Goal: Transaction & Acquisition: Book appointment/travel/reservation

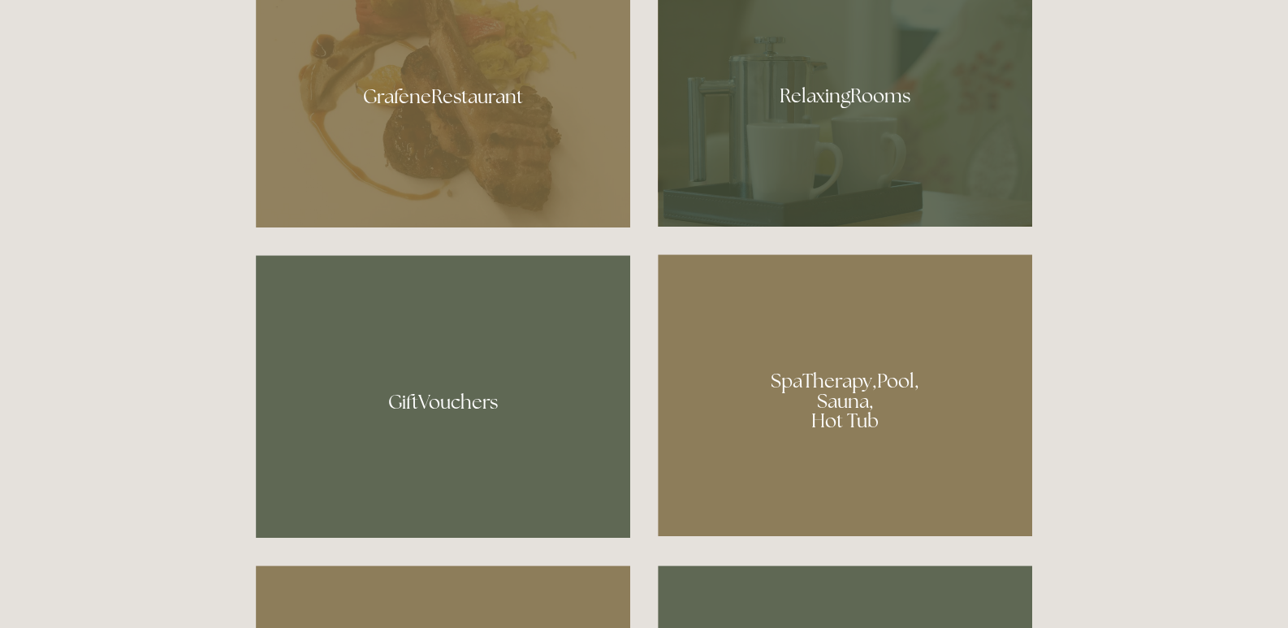
scroll to position [893, 0]
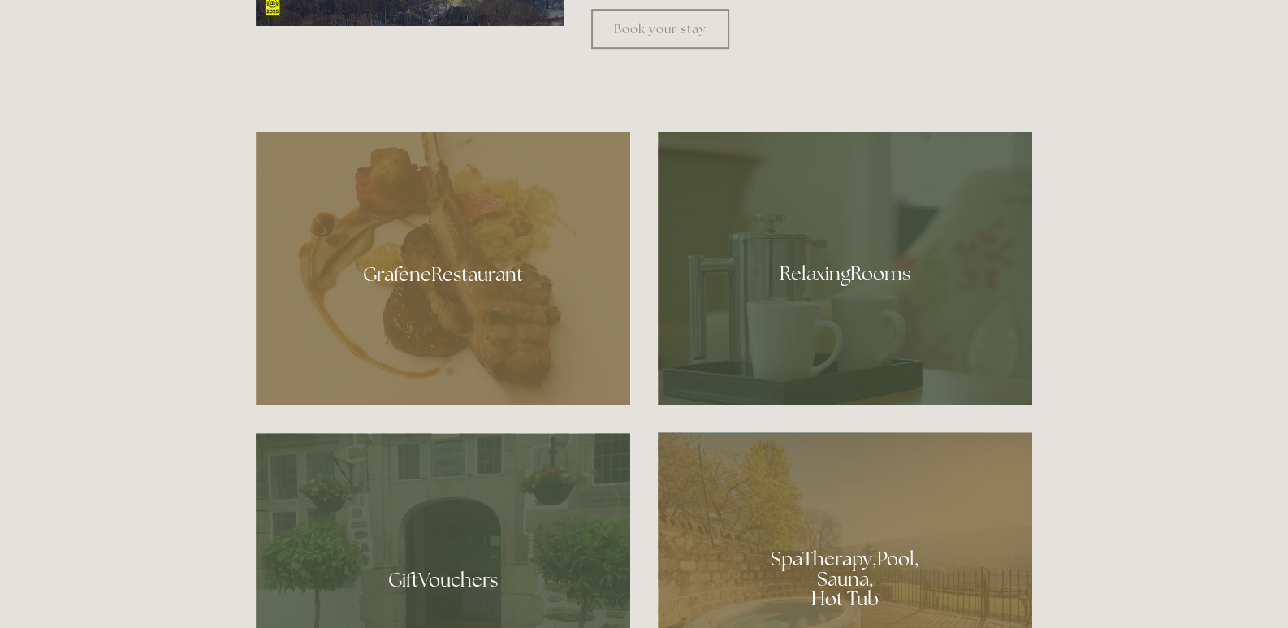
click at [829, 283] on div at bounding box center [845, 268] width 374 height 273
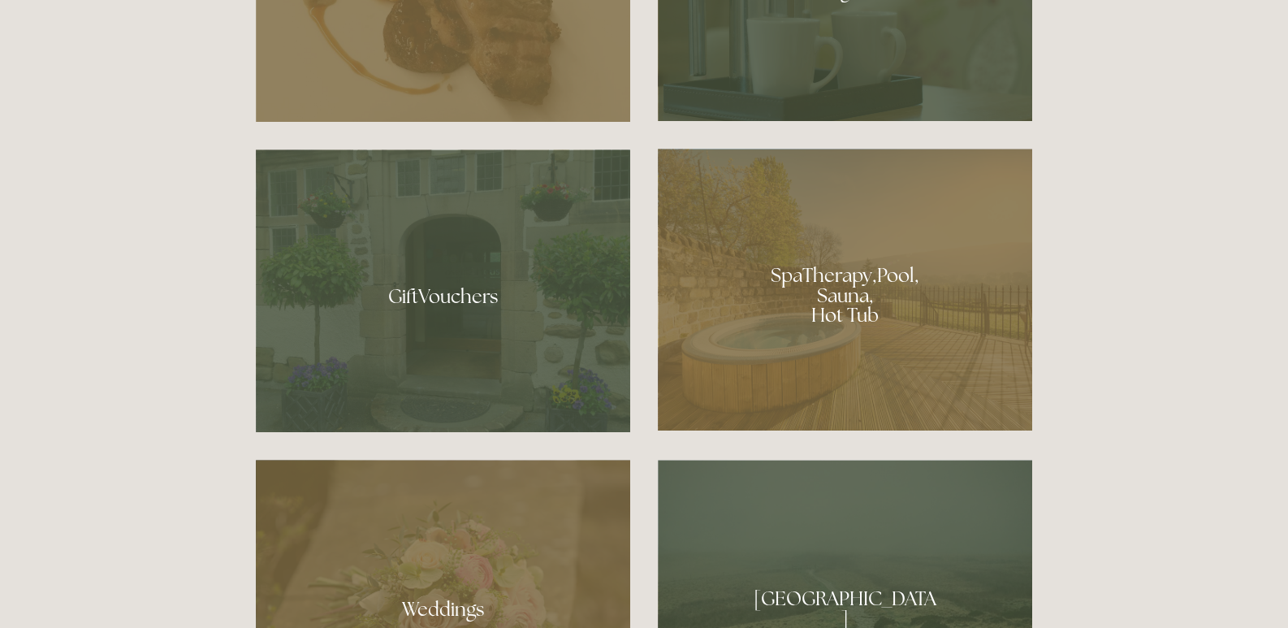
scroll to position [1218, 0]
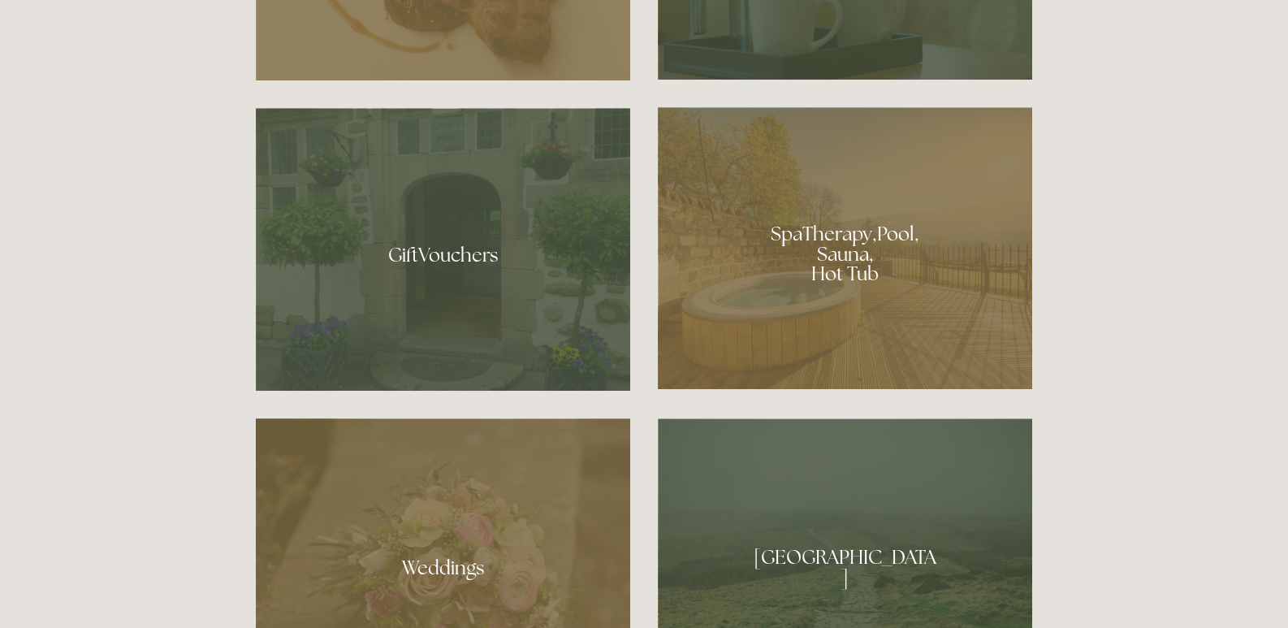
click at [852, 262] on div at bounding box center [845, 248] width 374 height 282
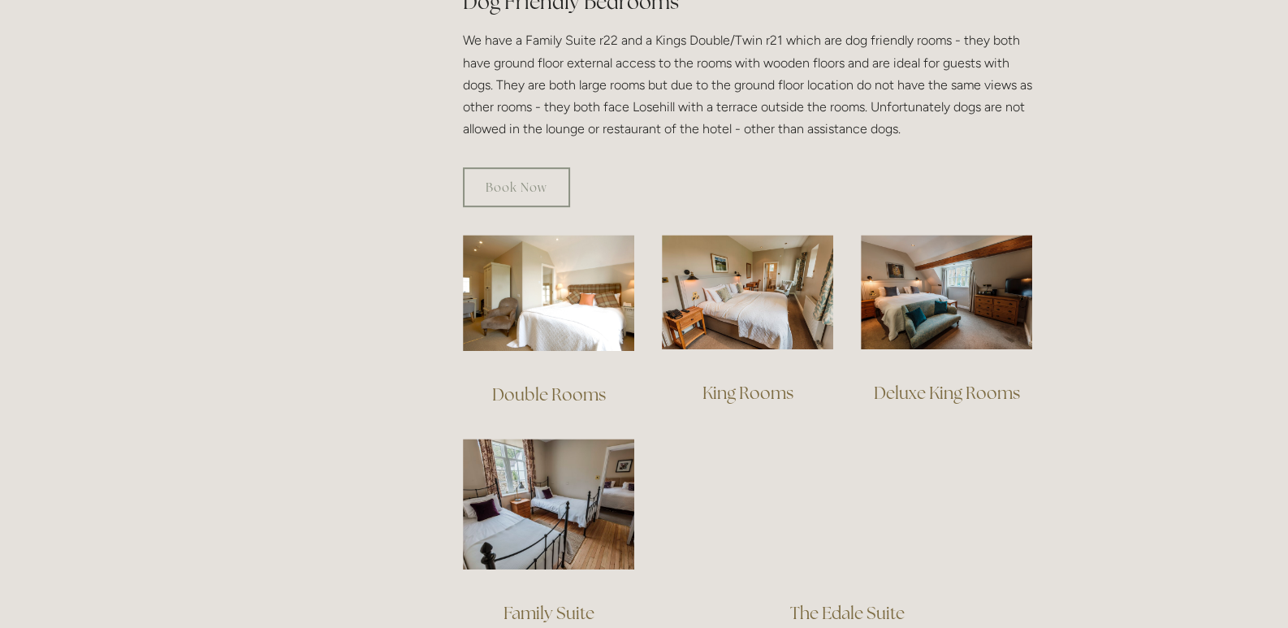
scroll to position [1055, 0]
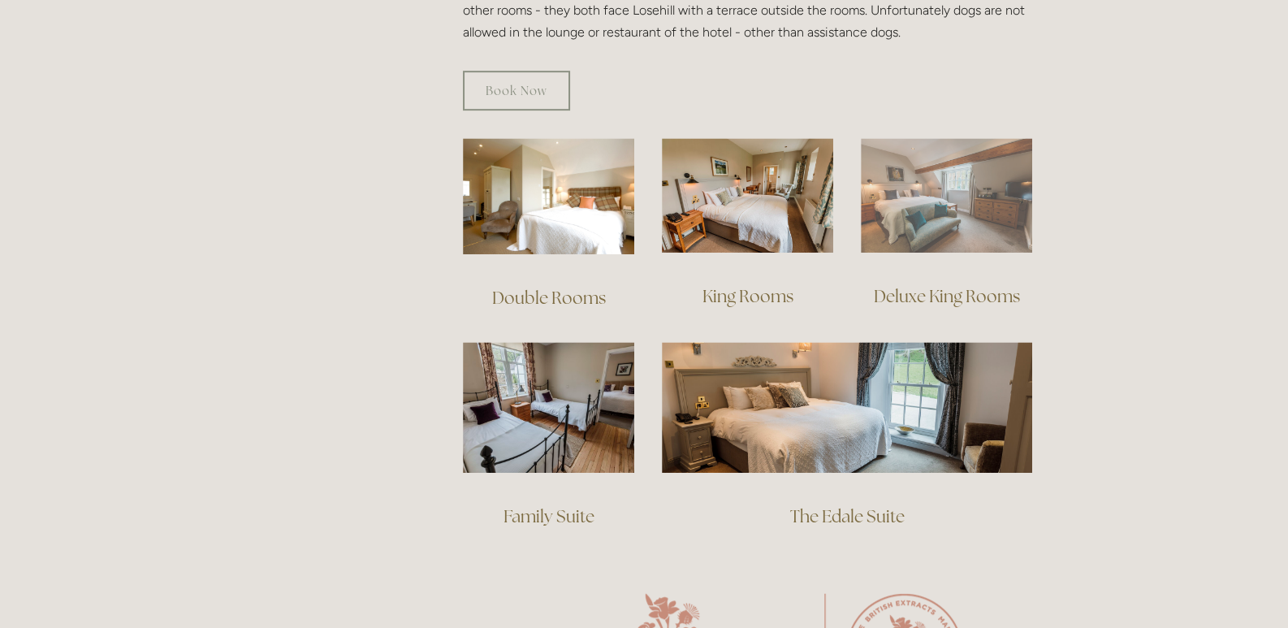
click at [917, 193] on img at bounding box center [946, 195] width 171 height 114
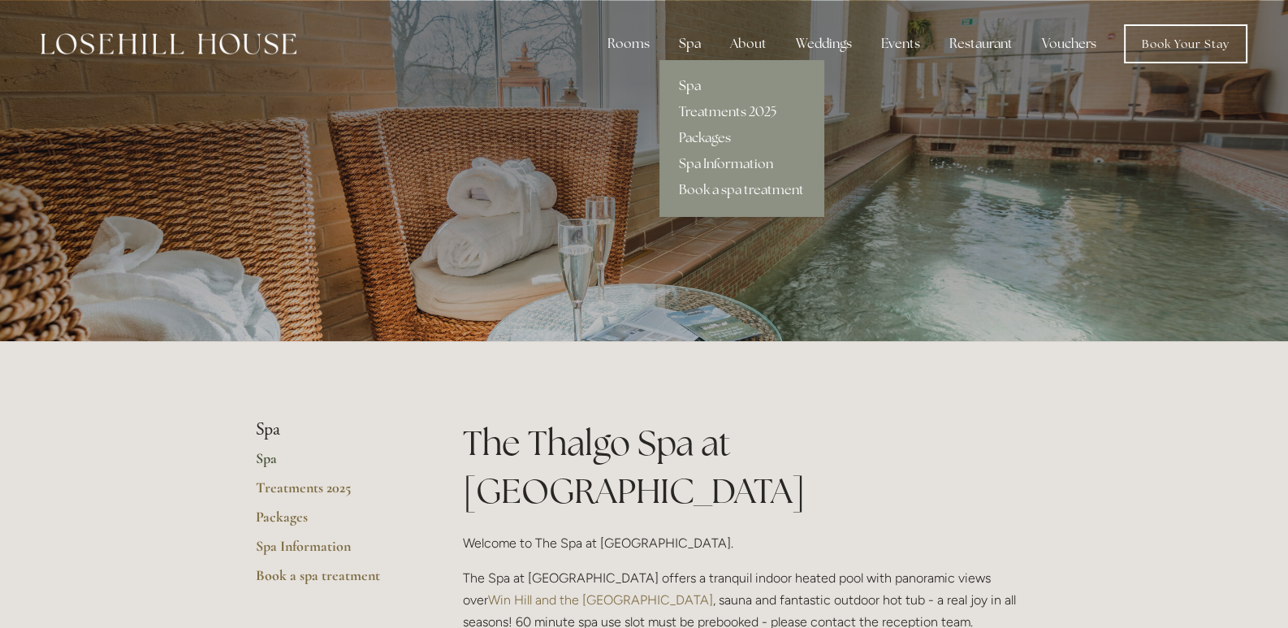
click at [703, 41] on div "Spa" at bounding box center [690, 44] width 48 height 32
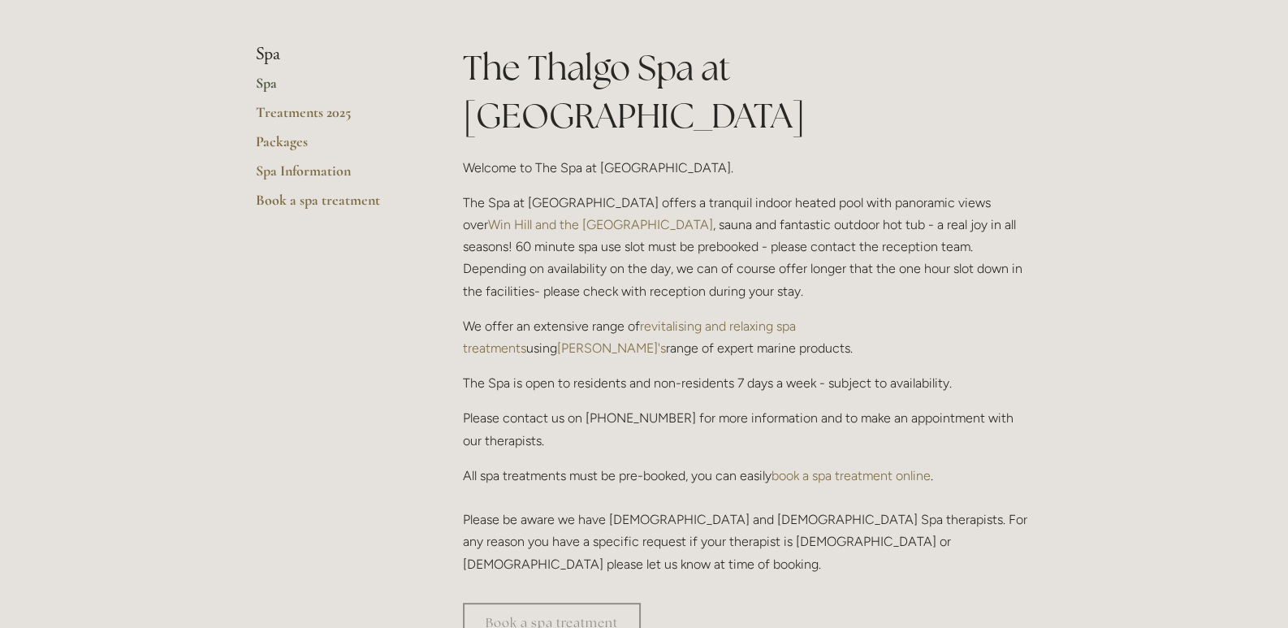
scroll to position [405, 0]
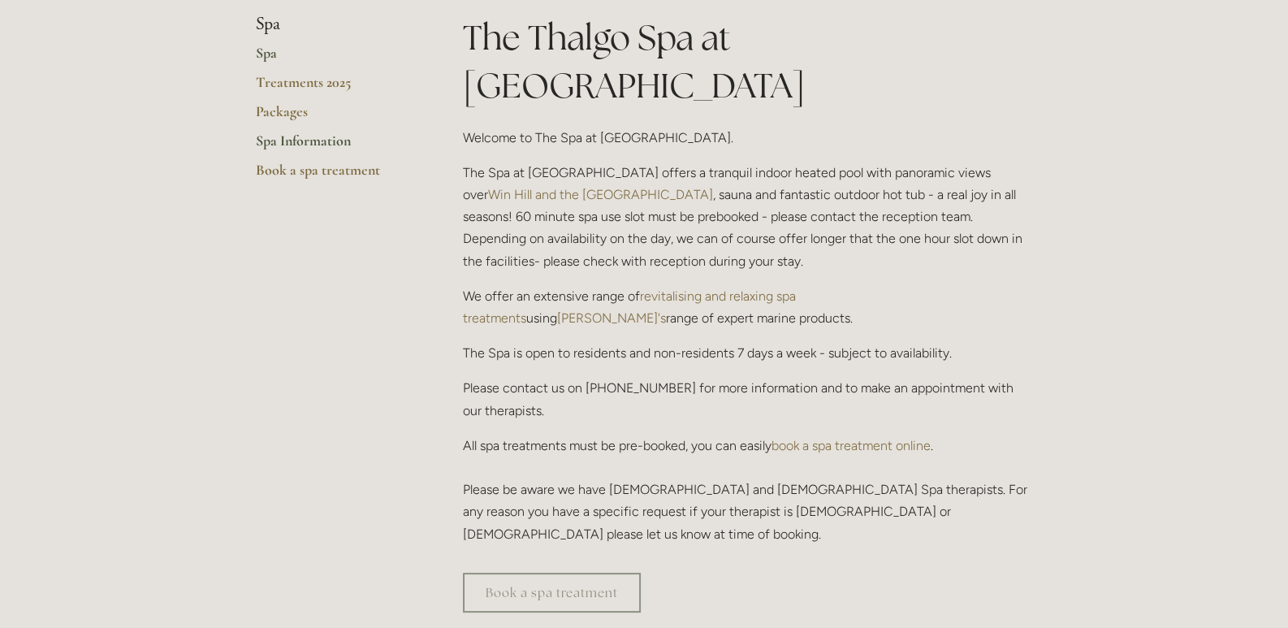
click at [318, 140] on link "Spa Information" at bounding box center [333, 146] width 155 height 29
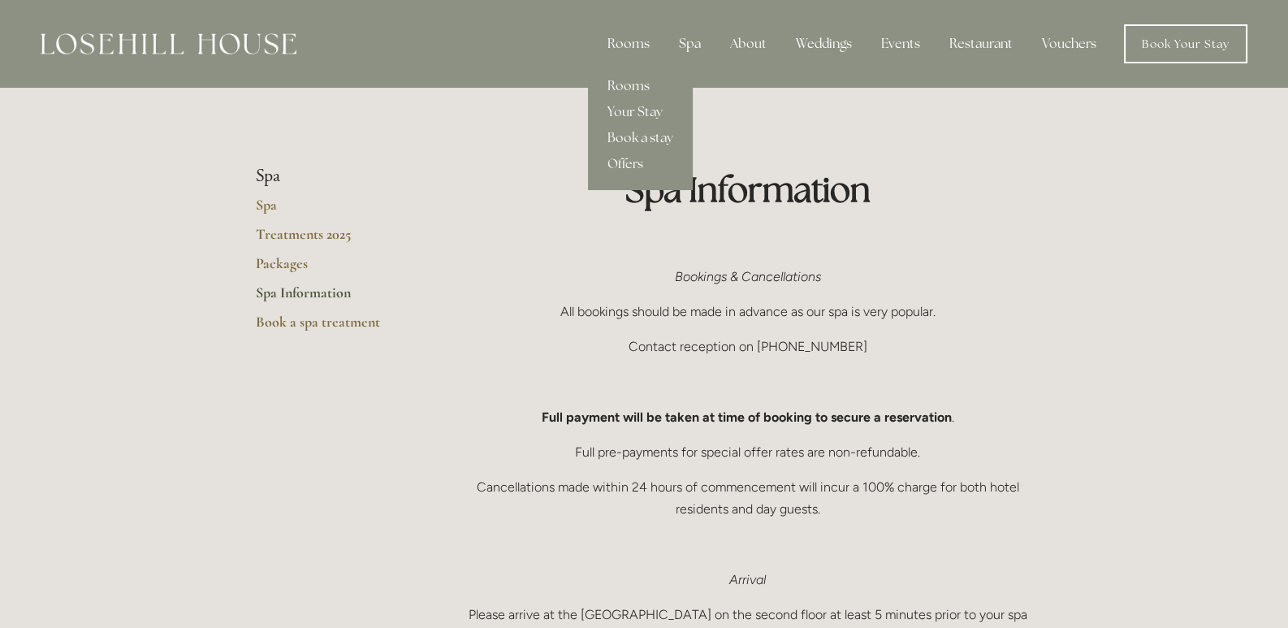
click at [641, 47] on div "Rooms" at bounding box center [628, 44] width 68 height 32
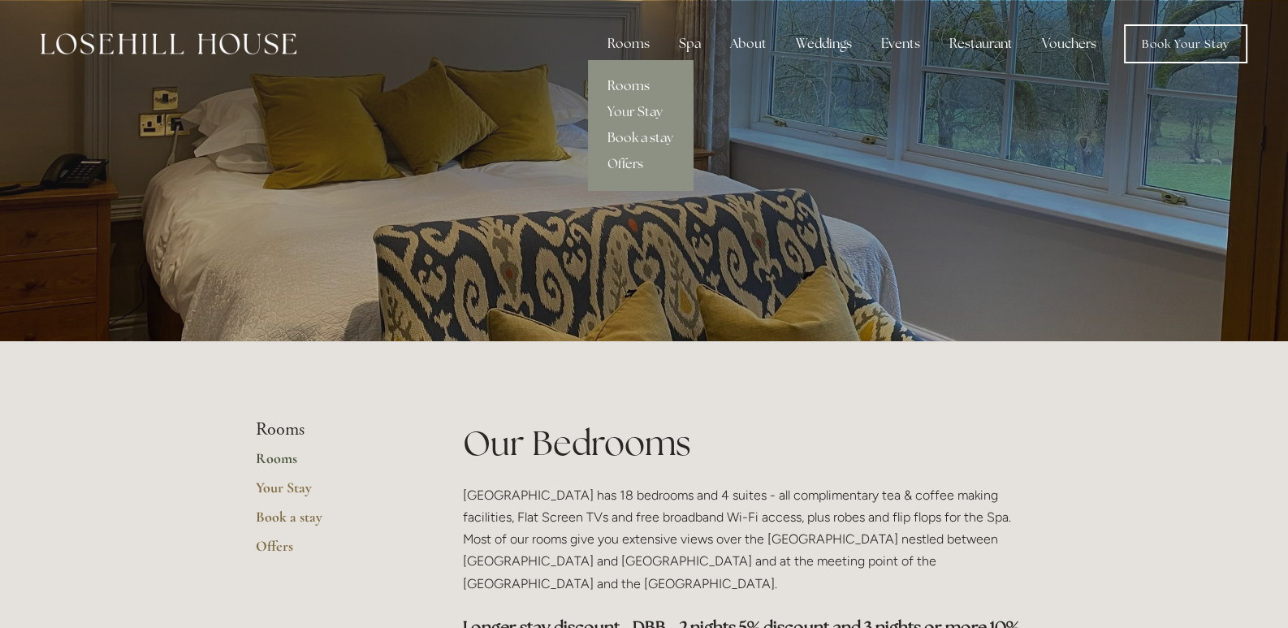
click at [645, 41] on div "Rooms" at bounding box center [628, 44] width 68 height 32
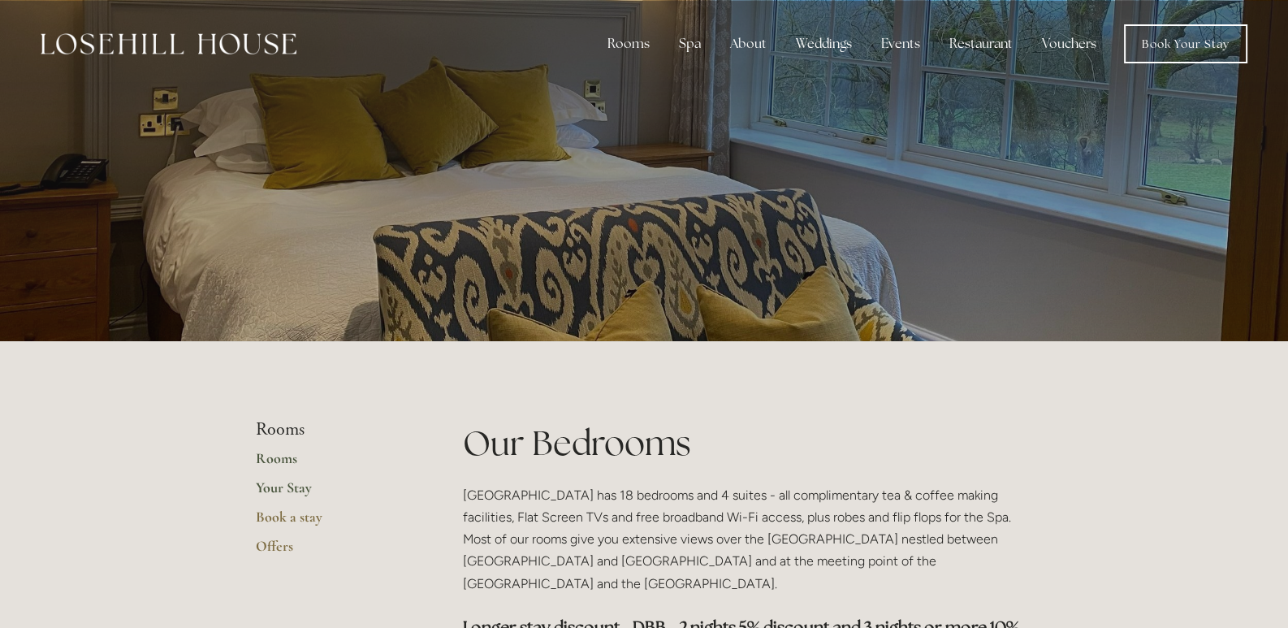
click at [292, 490] on link "Your Stay" at bounding box center [333, 492] width 155 height 29
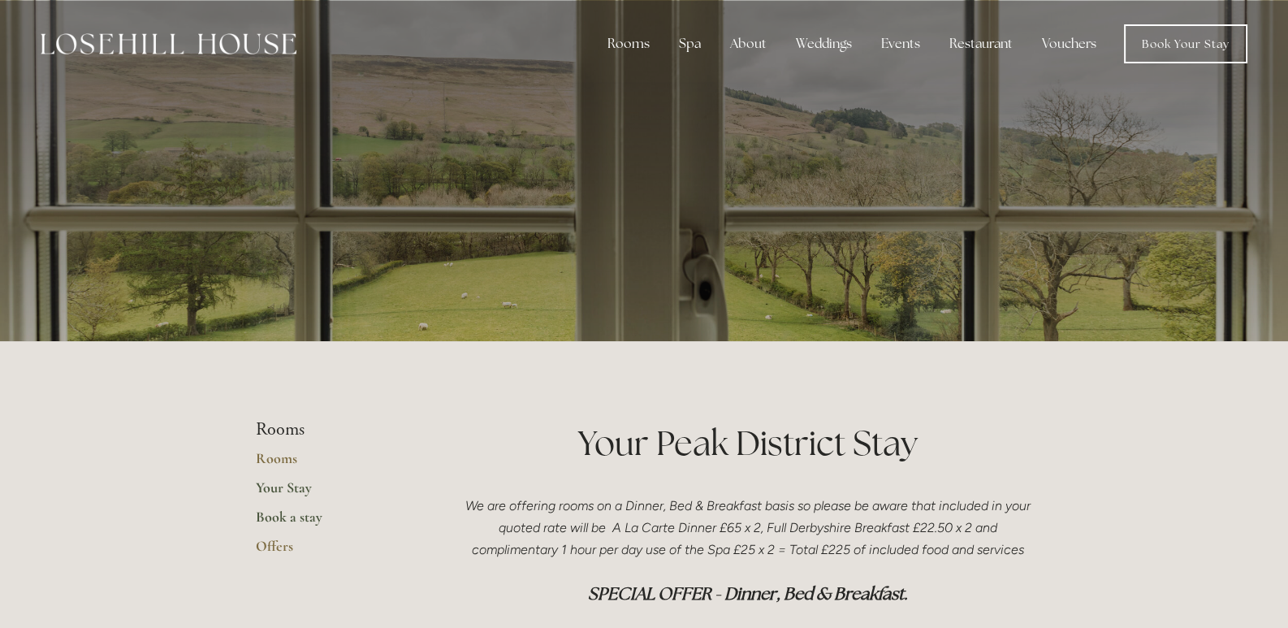
click at [296, 516] on link "Book a stay" at bounding box center [333, 521] width 155 height 29
click at [284, 486] on link "Your Stay" at bounding box center [333, 492] width 155 height 29
click at [285, 514] on link "Book a stay" at bounding box center [333, 521] width 155 height 29
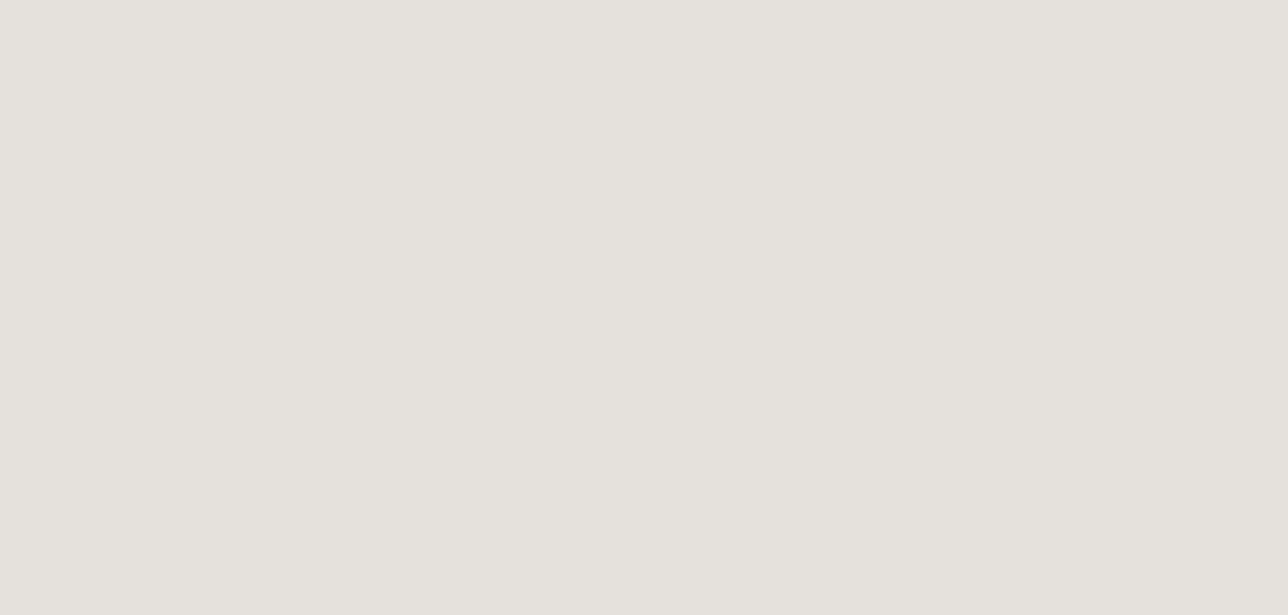
scroll to position [405, 0]
